Goal: Task Accomplishment & Management: Use online tool/utility

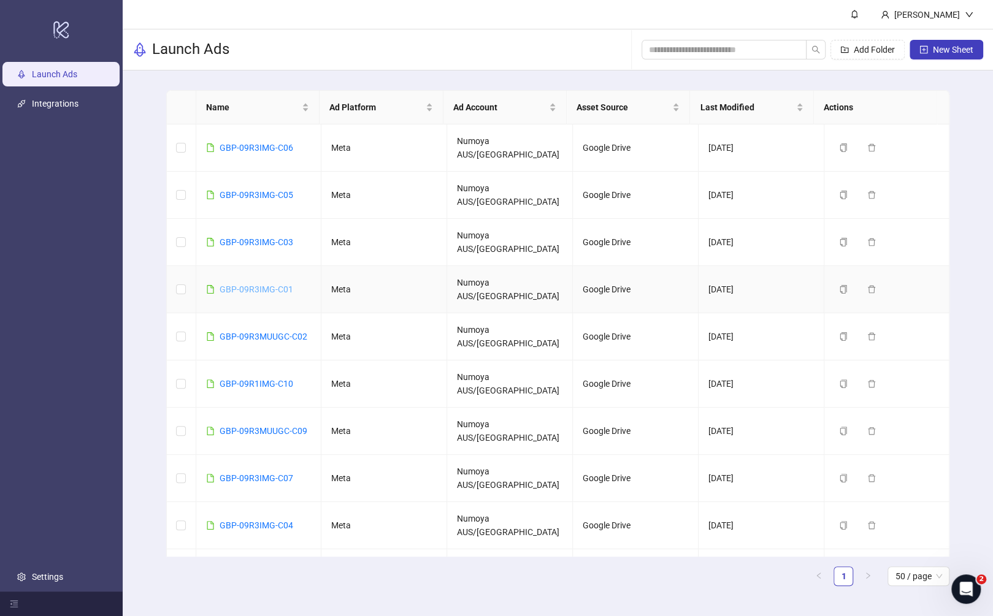
click at [267, 284] on link "GBP-09R3IMG-C01" at bounding box center [256, 289] width 74 height 10
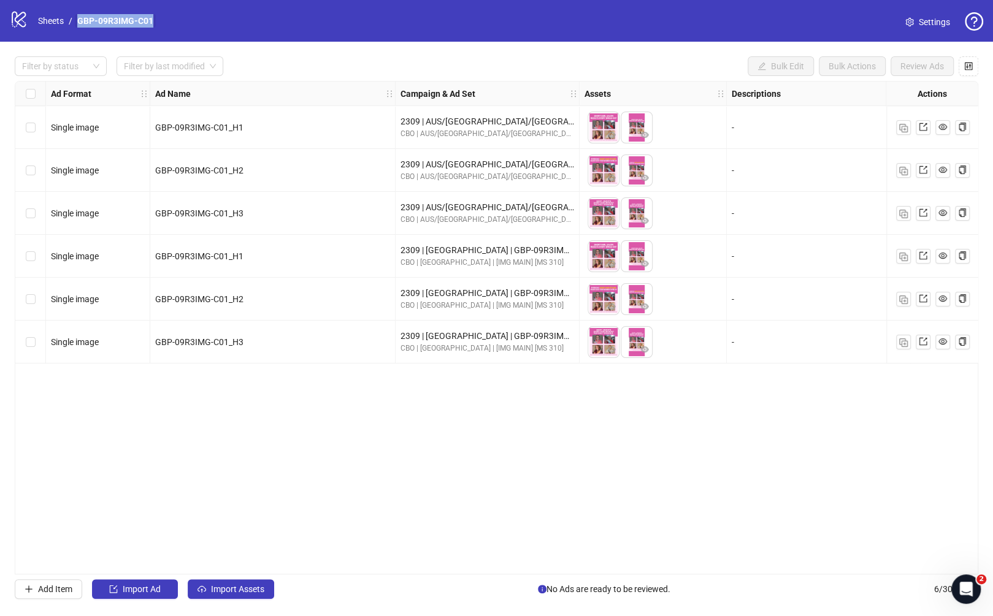
drag, startPoint x: 169, startPoint y: 20, endPoint x: 77, endPoint y: 25, distance: 92.1
click at [77, 25] on div "logo/logo-mobile Sheets / GBP-09R3IMG-C01 Settings" at bounding box center [496, 21] width 973 height 22
copy link "GBP-09R3IMG-C01"
click at [453, 438] on div "Ad Format Ad Name Campaign & Ad Set Assets Descriptions Headlines Primary Texts…" at bounding box center [496, 328] width 963 height 494
click at [456, 567] on div "Ad Format Ad Name Campaign & Ad Set Assets Descriptions Headlines Primary Texts…" at bounding box center [496, 328] width 963 height 494
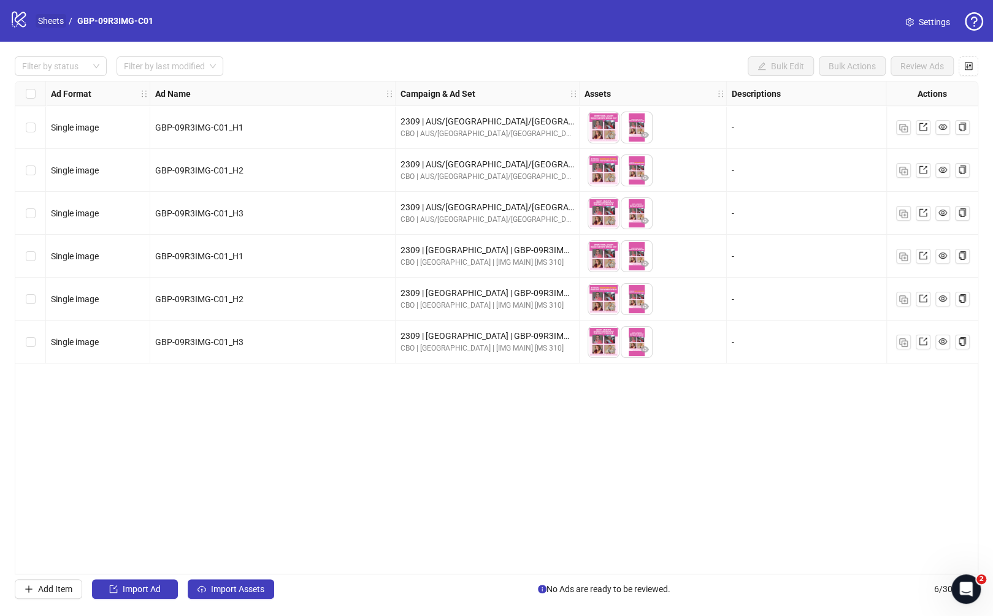
click at [47, 19] on link "Sheets" at bounding box center [51, 20] width 31 height 13
